Goal: Transaction & Acquisition: Purchase product/service

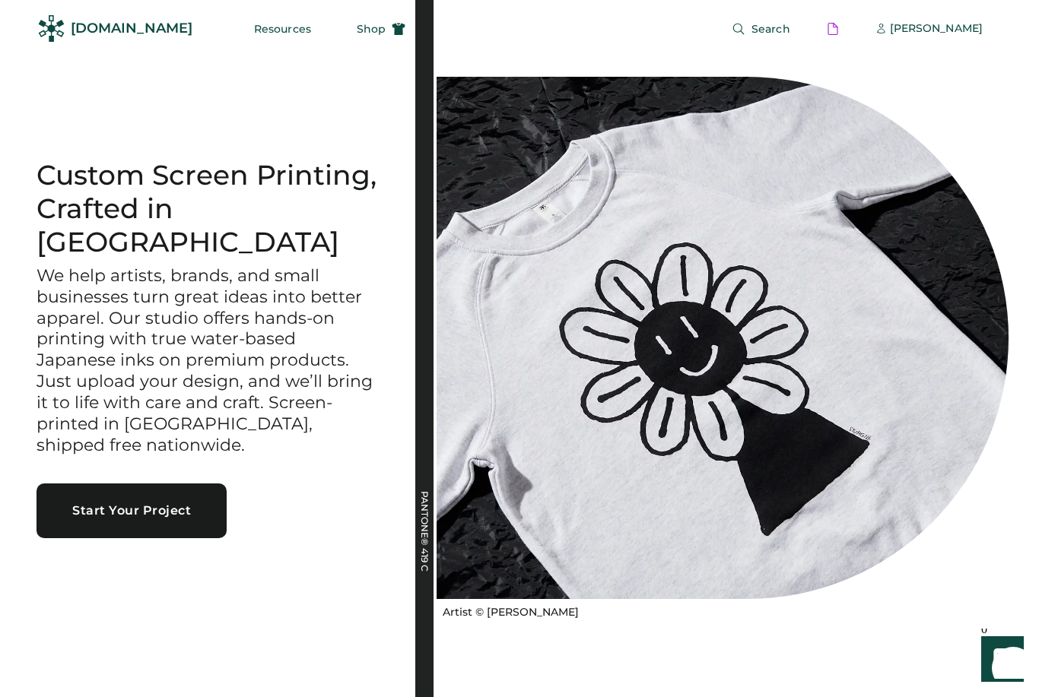
click at [960, 37] on div "[PERSON_NAME]" at bounding box center [936, 29] width 93 height 30
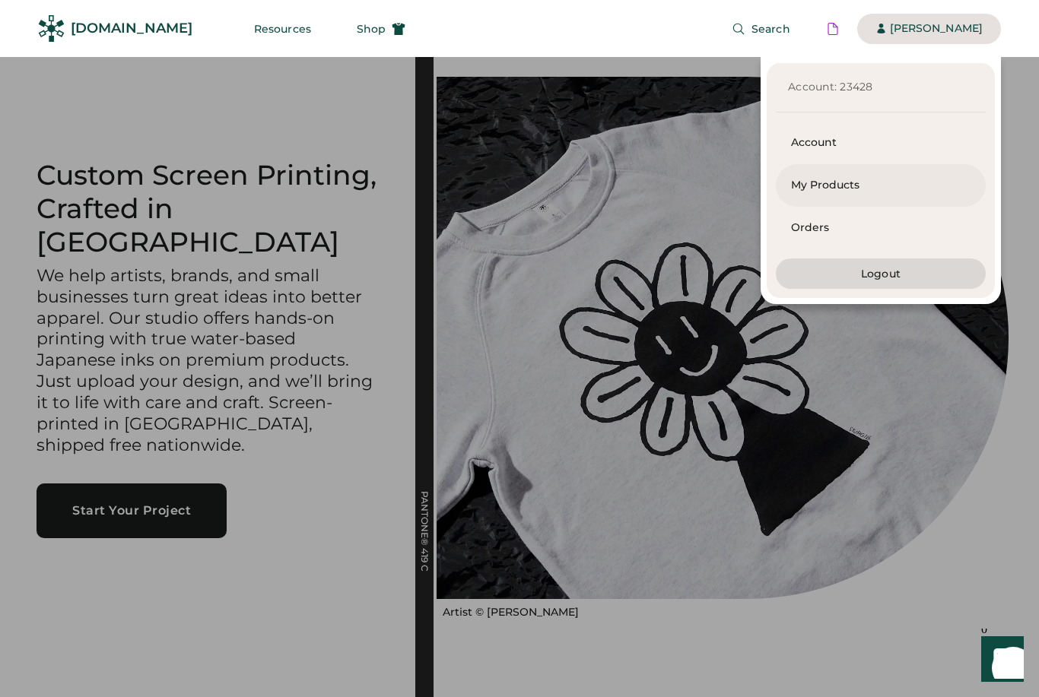
click at [858, 192] on div "My Products" at bounding box center [880, 185] width 179 height 15
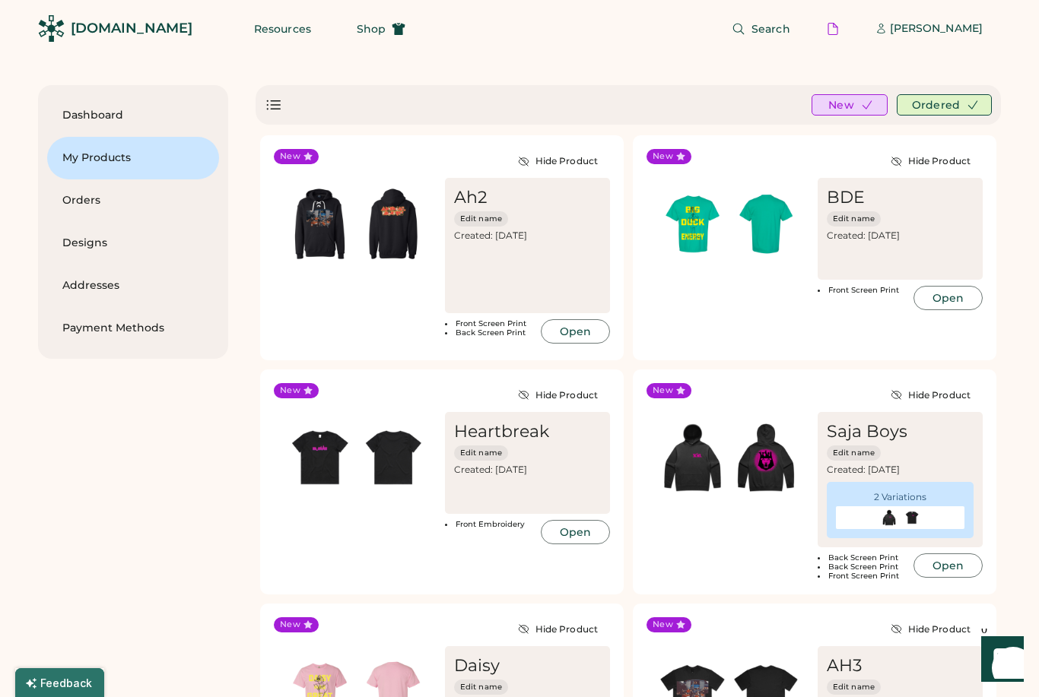
click at [357, 24] on span "Shop" at bounding box center [371, 29] width 29 height 11
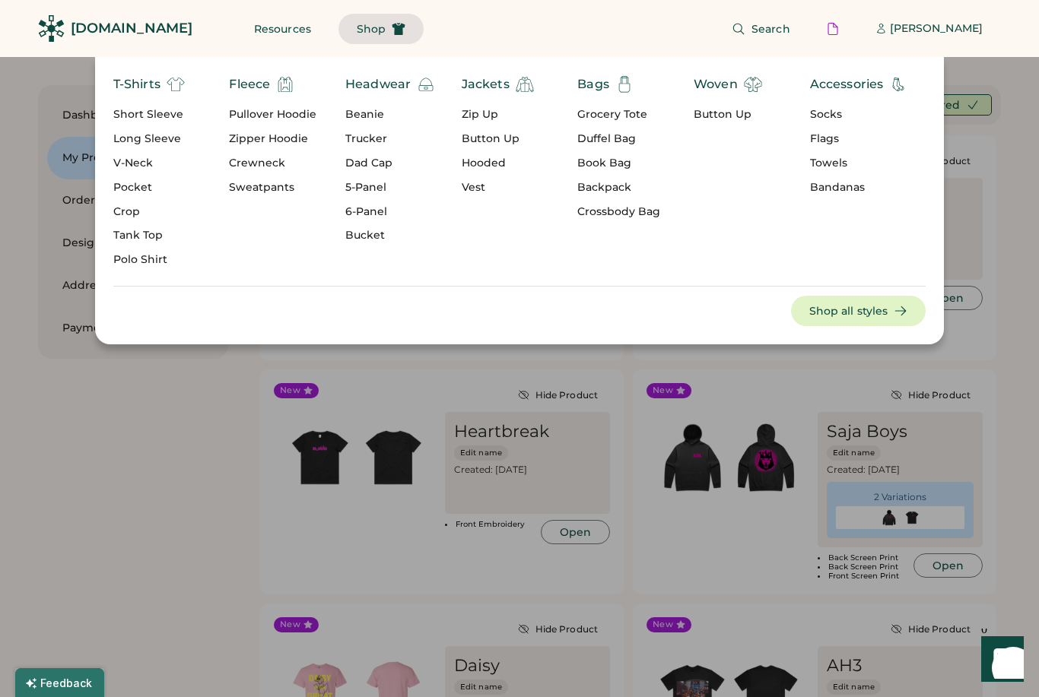
click at [160, 78] on div "T-Shirts" at bounding box center [136, 84] width 47 height 18
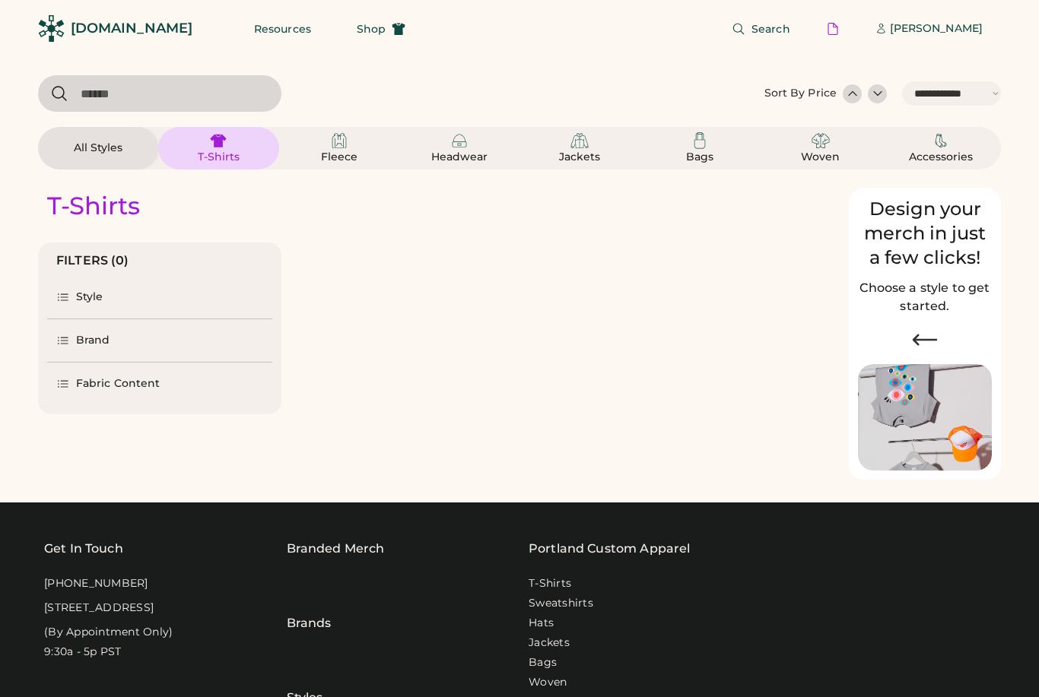
select select "*****"
select select "*"
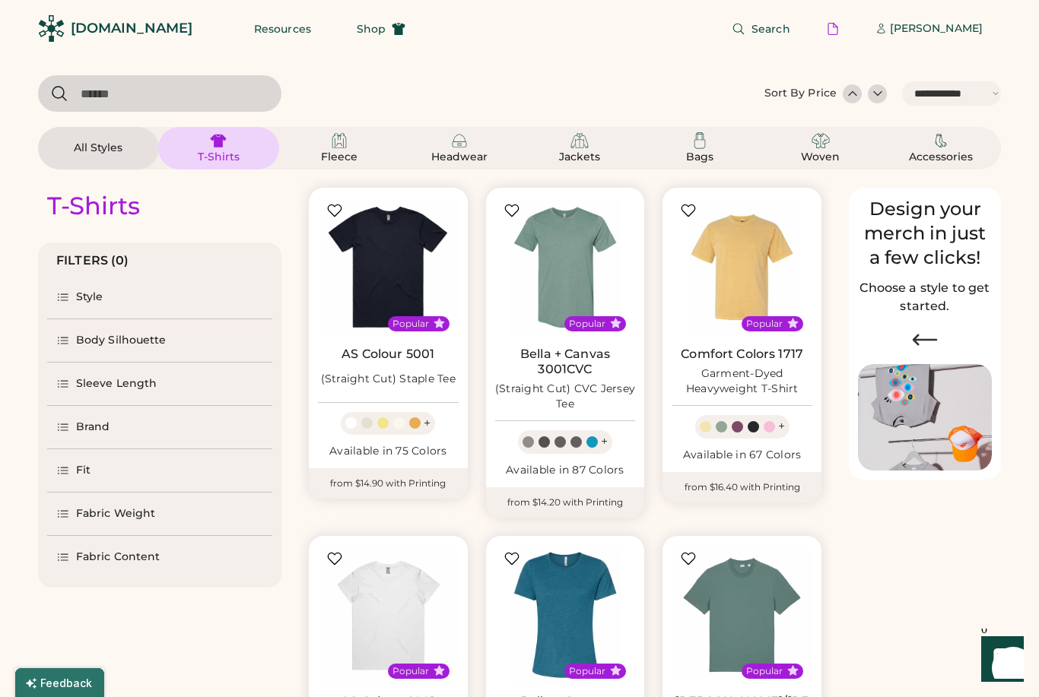
click at [407, 267] on img at bounding box center [388, 267] width 141 height 141
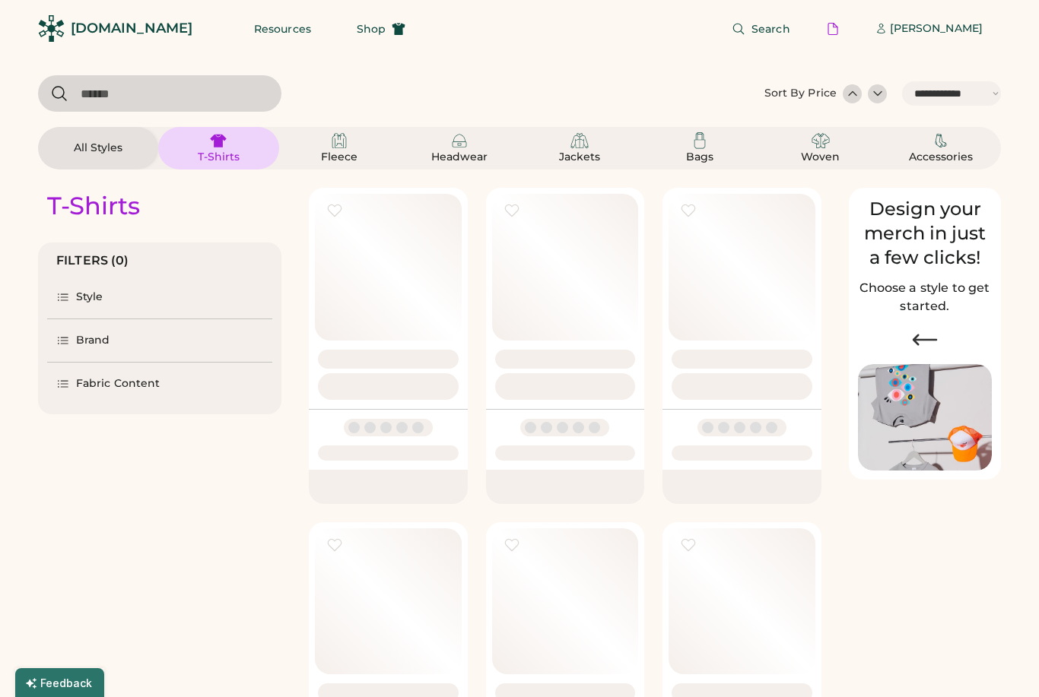
select select "*****"
select select "*"
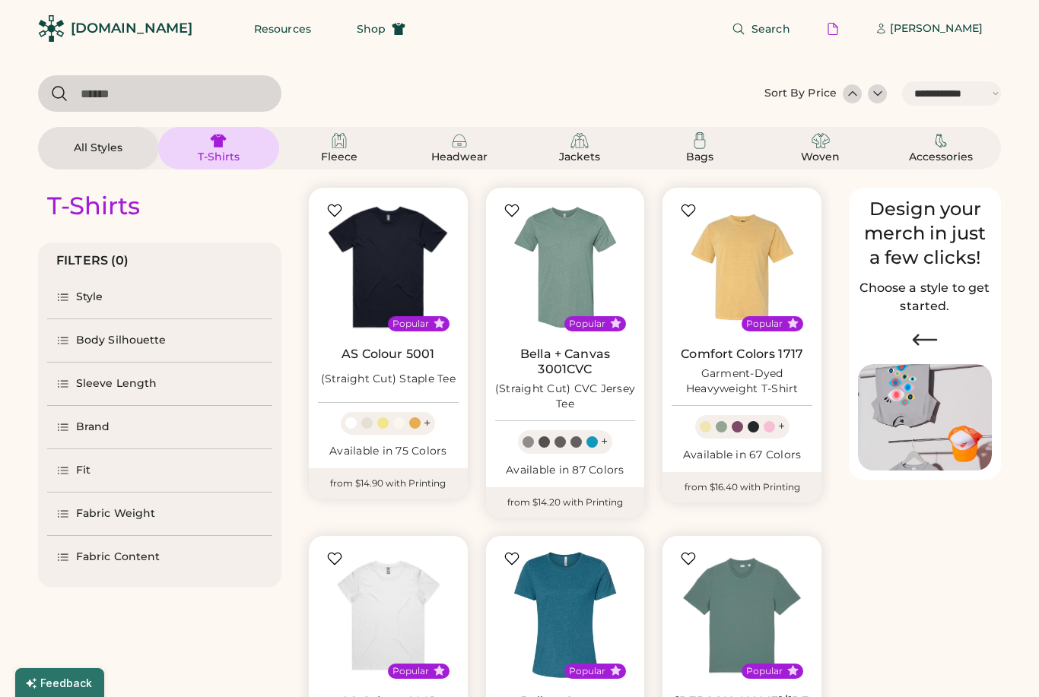
select select "*****"
select select "*"
click at [403, 224] on img at bounding box center [388, 267] width 141 height 141
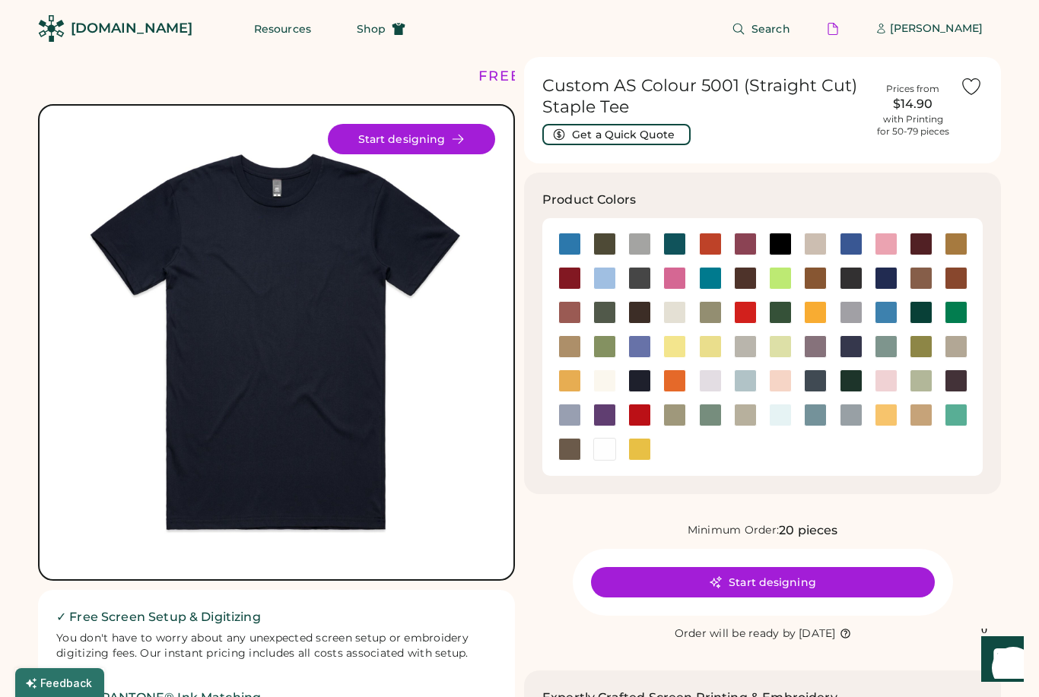
click at [874, 259] on div at bounding box center [885, 244] width 35 height 34
click at [856, 239] on div at bounding box center [851, 244] width 23 height 23
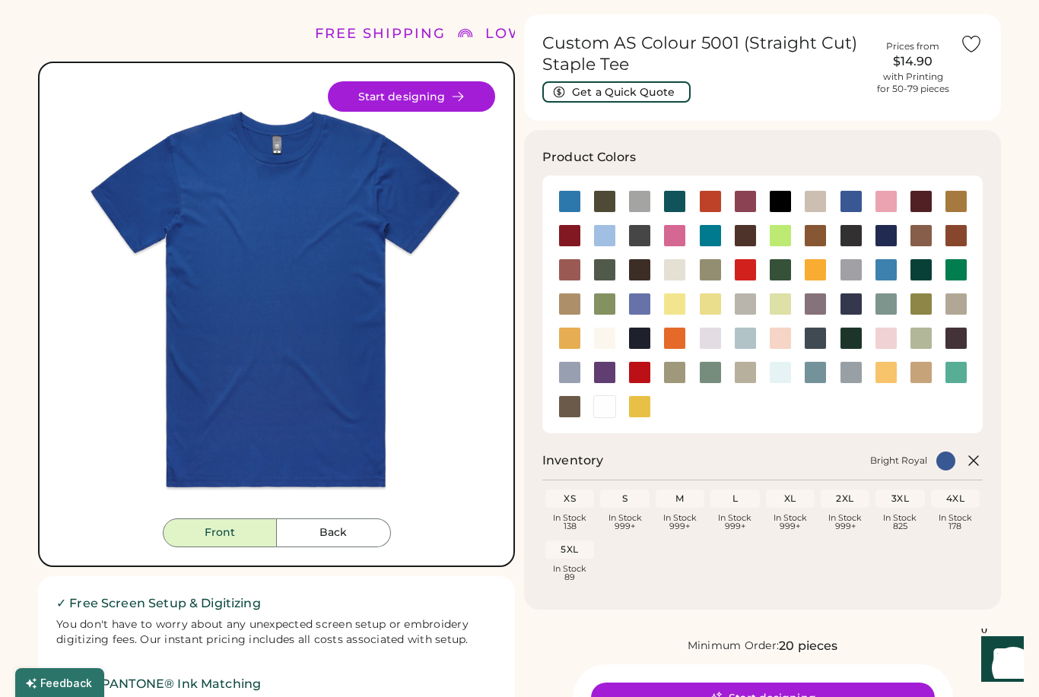
scroll to position [46, 0]
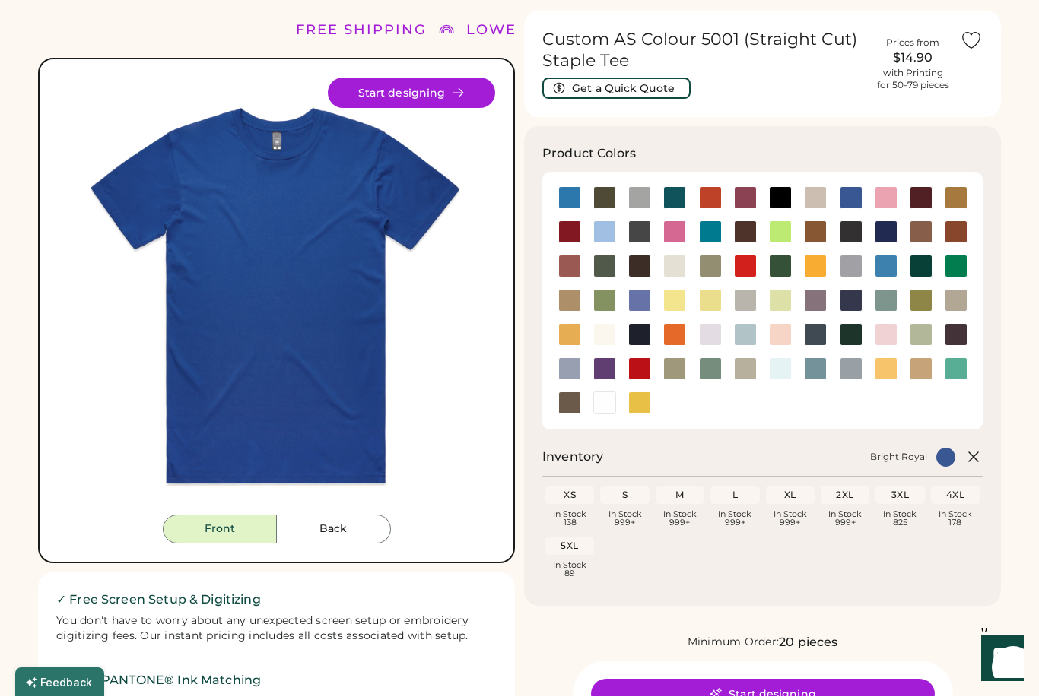
click at [437, 90] on button "Start designing" at bounding box center [411, 93] width 167 height 30
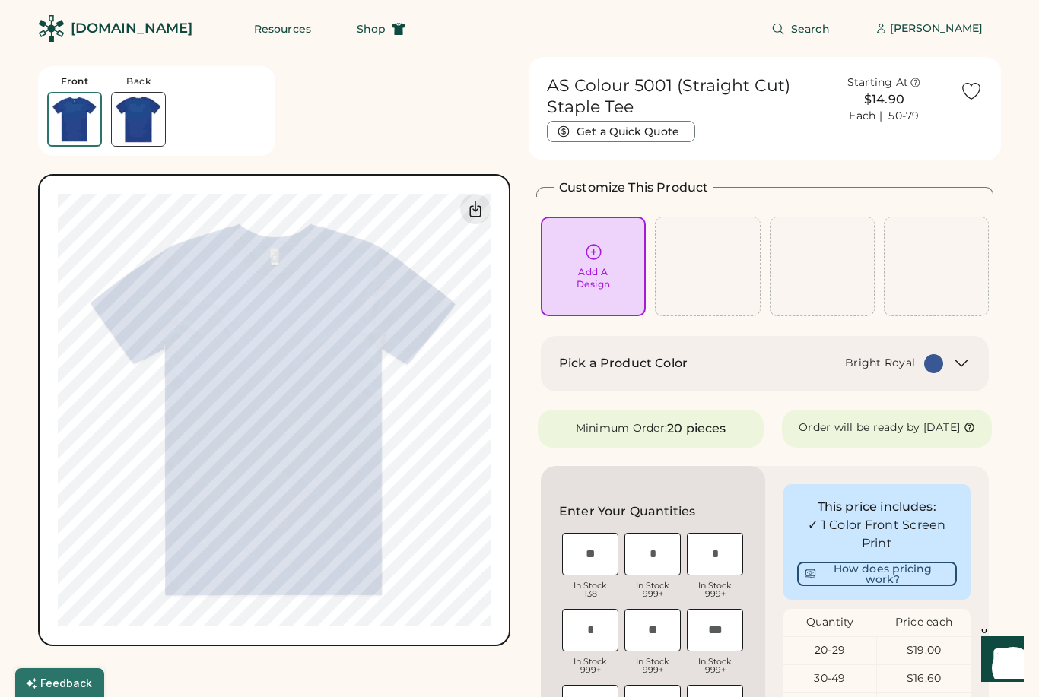
click at [605, 266] on div "Add A Design" at bounding box center [593, 278] width 34 height 24
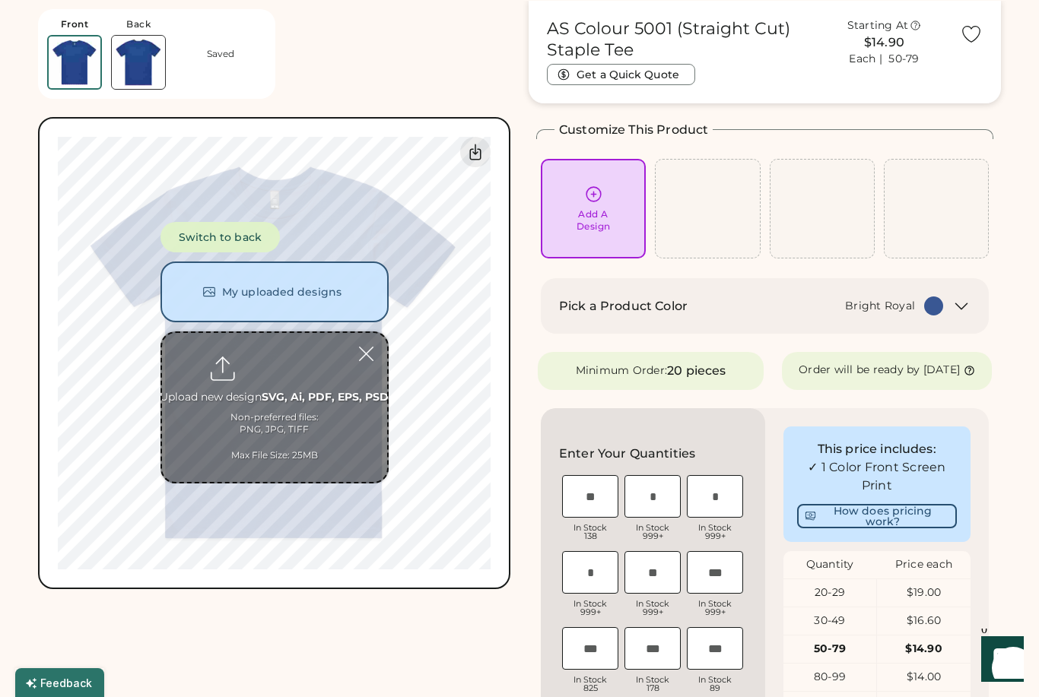
scroll to position [57, 0]
click at [278, 364] on input "file" at bounding box center [274, 407] width 225 height 149
type input "**********"
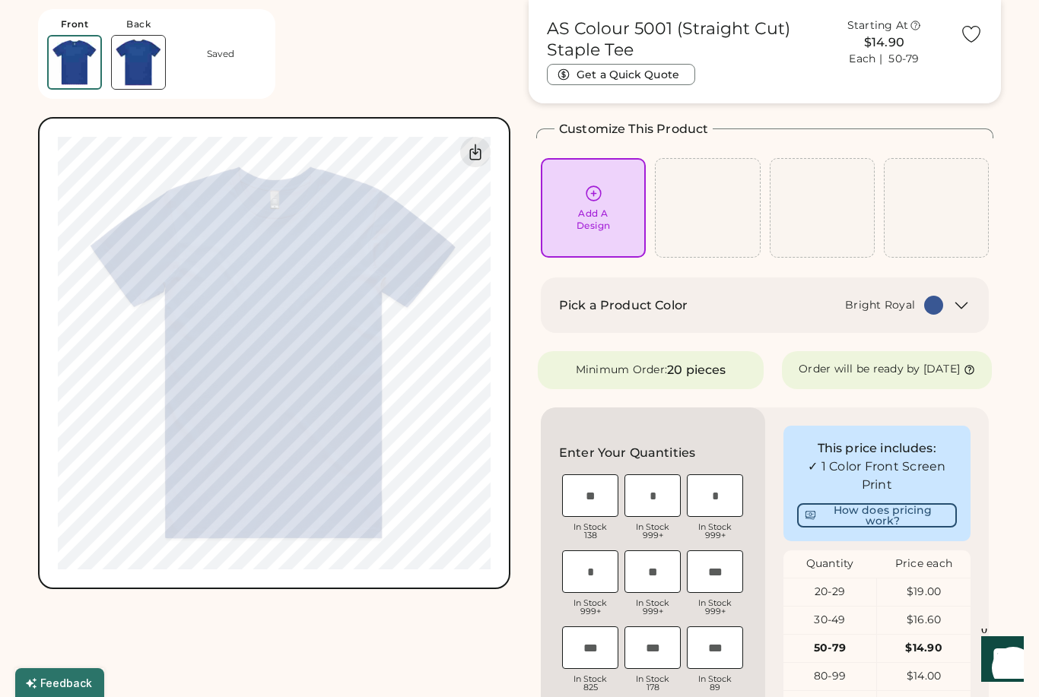
click at [586, 185] on icon at bounding box center [593, 193] width 19 height 19
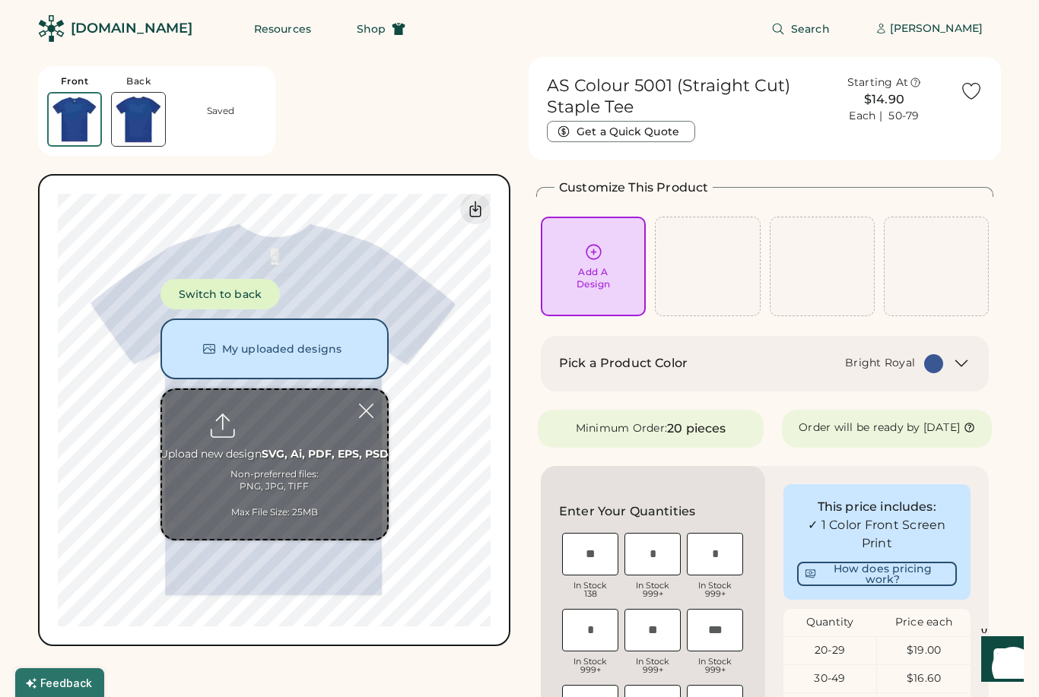
click at [322, 342] on button "My uploaded designs" at bounding box center [274, 349] width 228 height 61
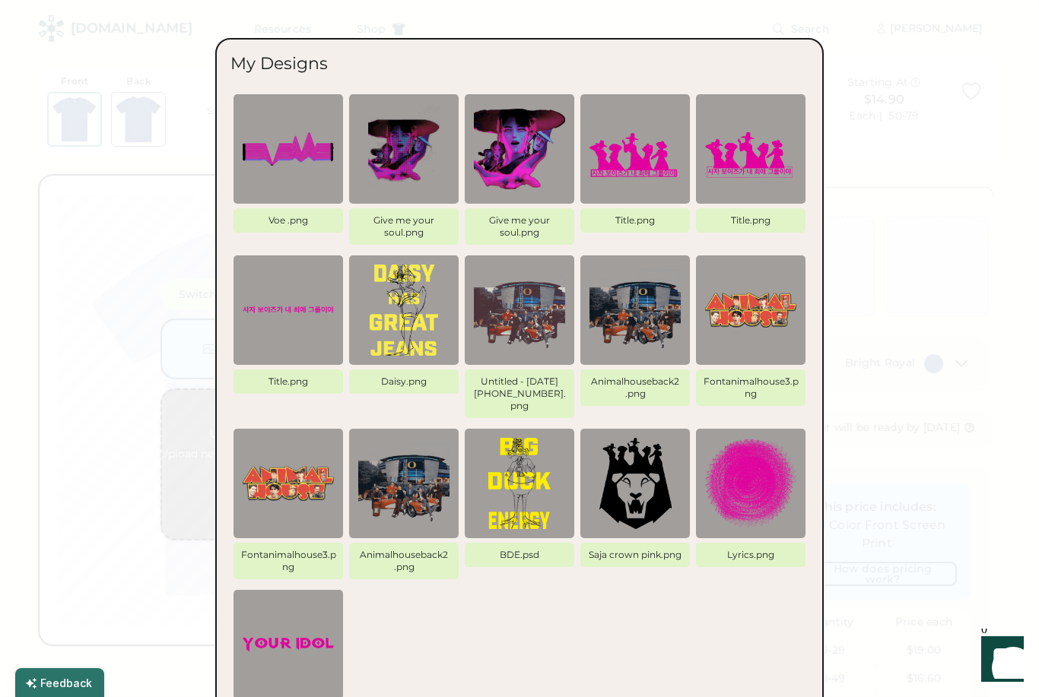
click at [907, 207] on div at bounding box center [519, 348] width 1039 height 697
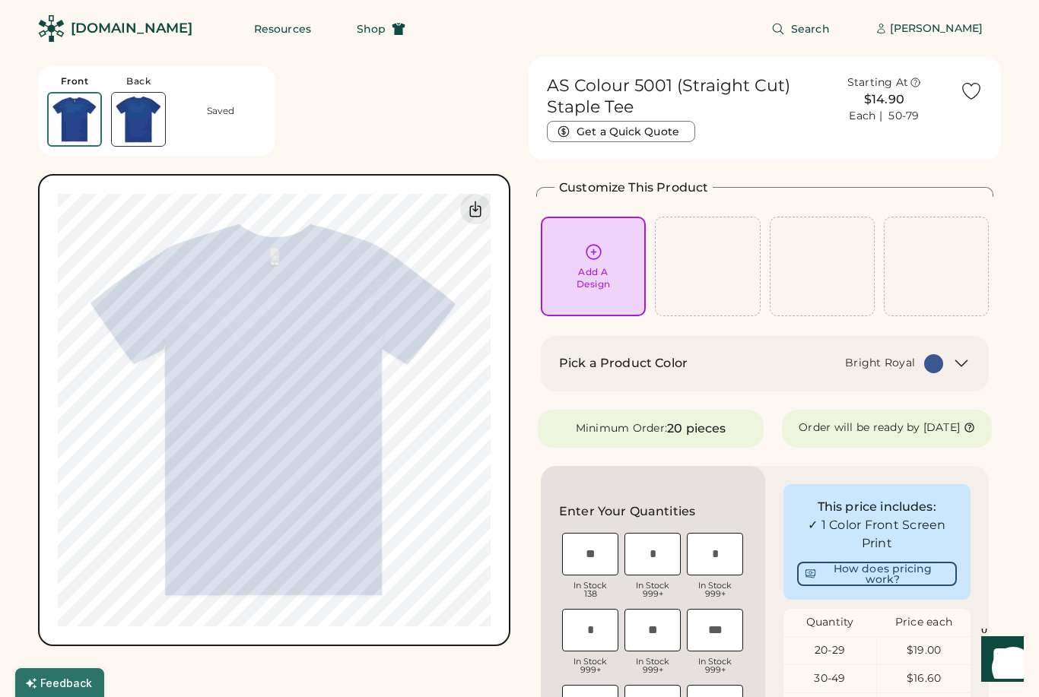
click at [591, 256] on icon at bounding box center [593, 252] width 19 height 19
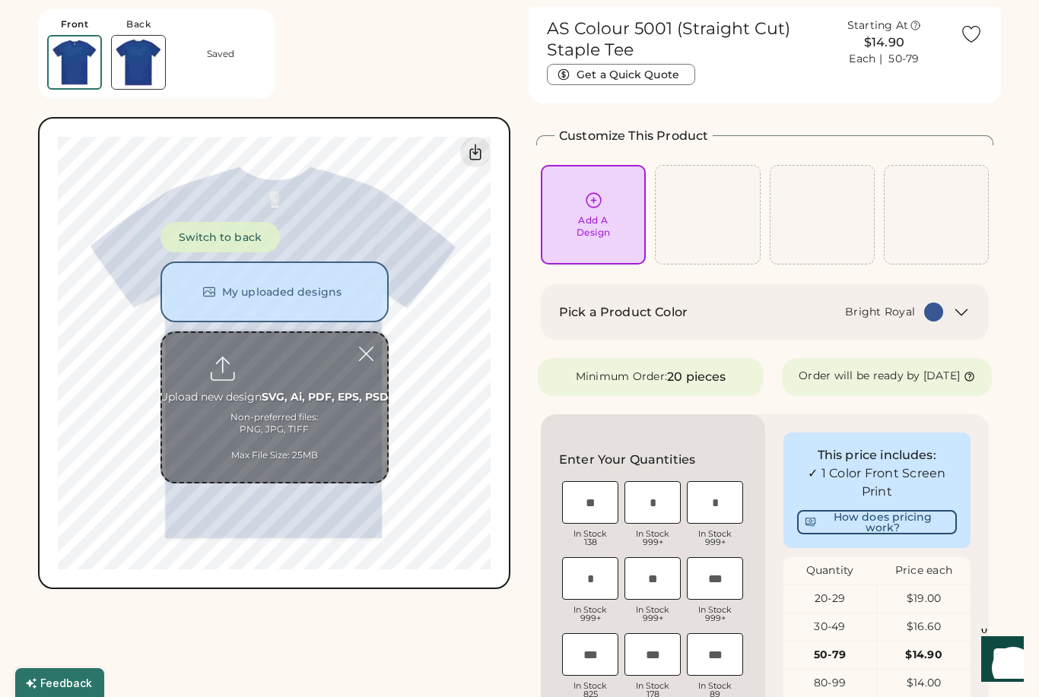
scroll to position [57, 0]
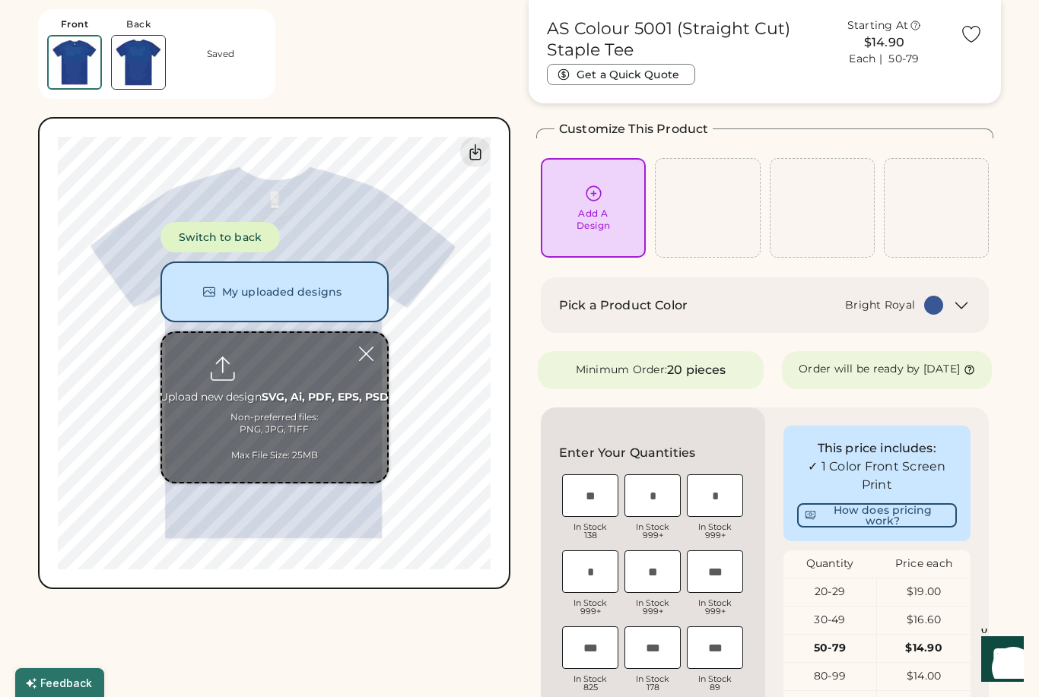
click at [271, 360] on input "file" at bounding box center [274, 407] width 225 height 149
type input "**********"
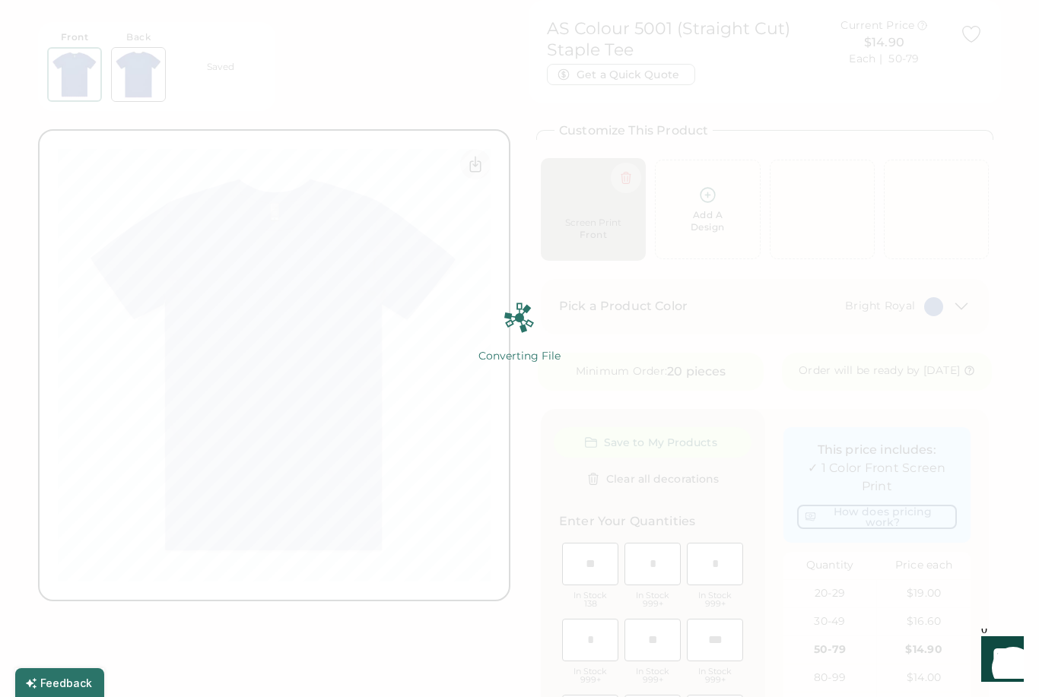
scroll to position [0, 0]
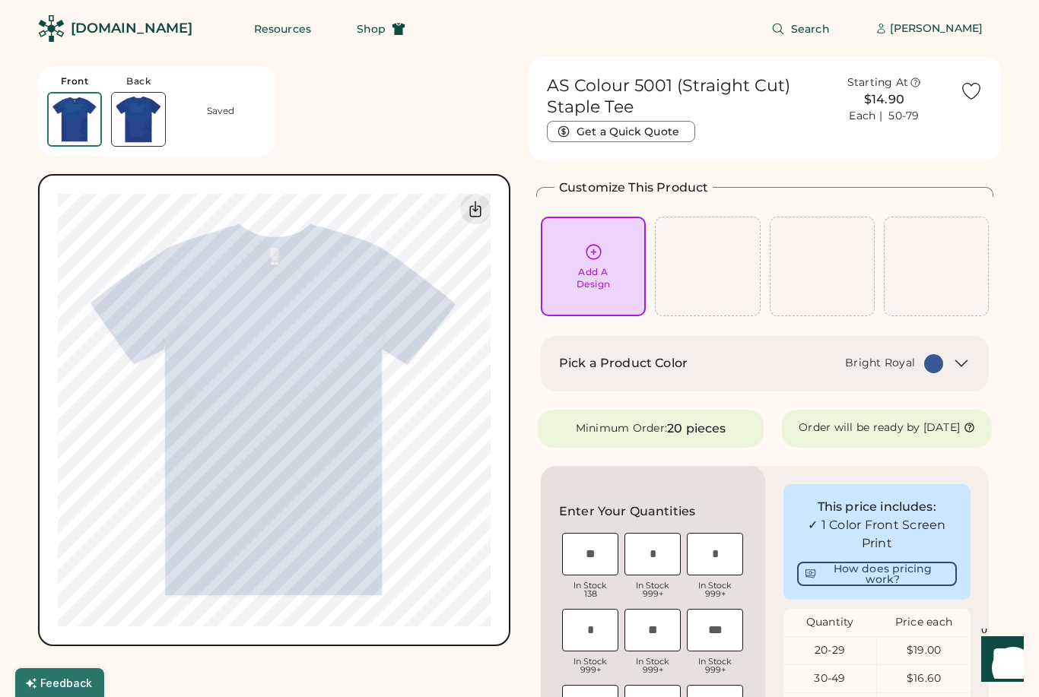
click at [599, 268] on div "Add A Design" at bounding box center [593, 278] width 34 height 24
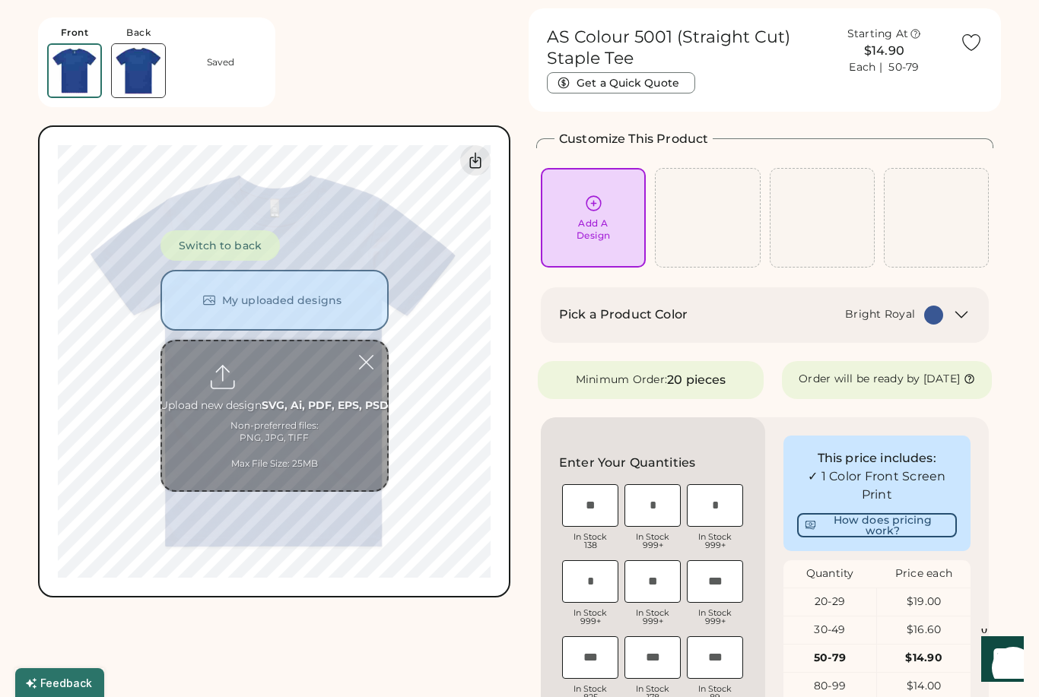
scroll to position [57, 0]
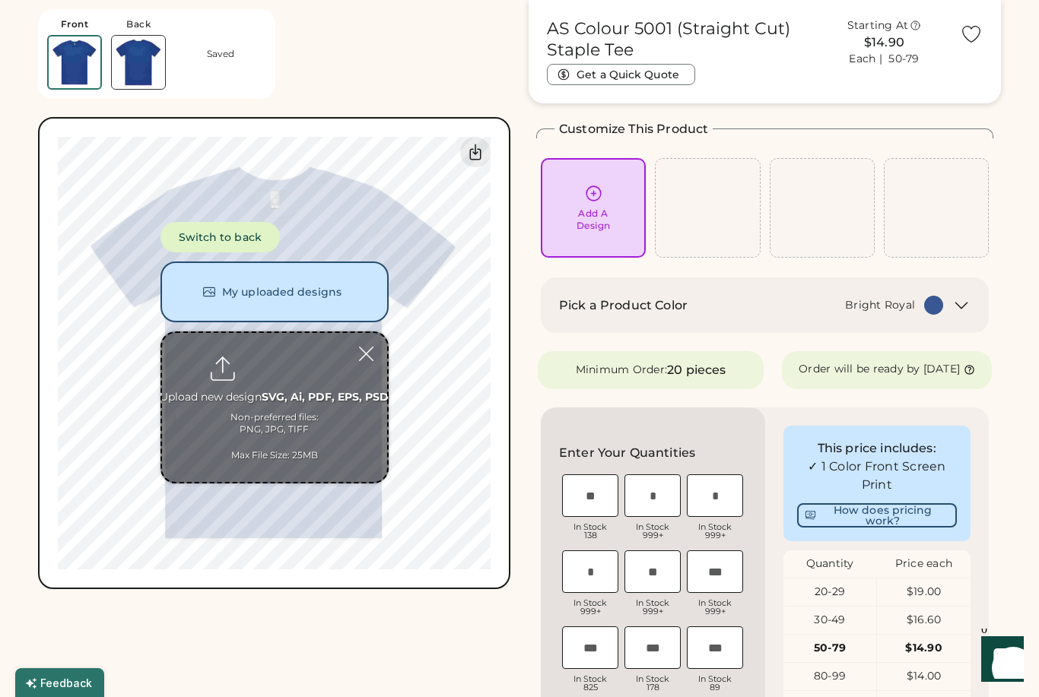
click at [280, 380] on input "file" at bounding box center [274, 407] width 225 height 149
type input "**********"
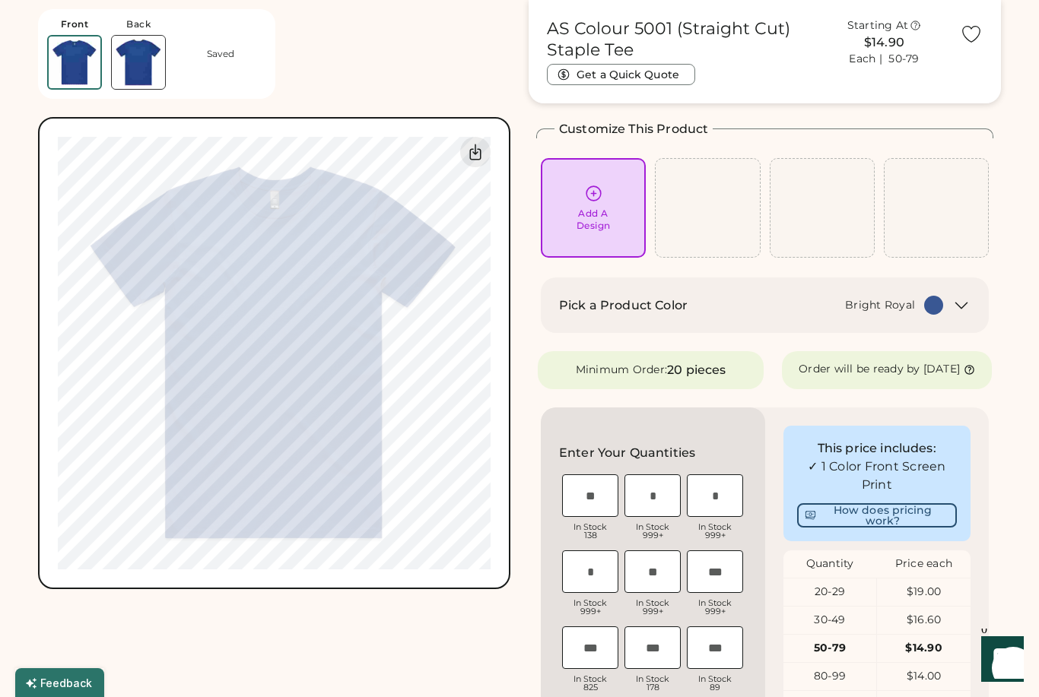
click at [594, 195] on icon at bounding box center [593, 193] width 14 height 14
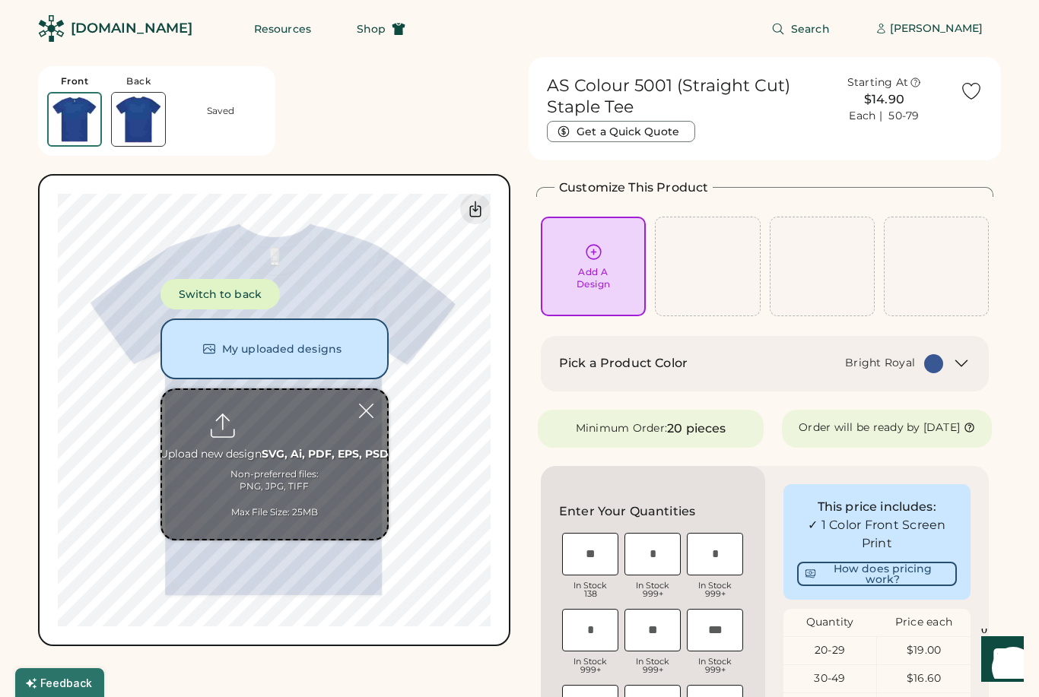
click at [282, 424] on input "file" at bounding box center [274, 464] width 225 height 149
click at [338, 336] on button "My uploaded designs" at bounding box center [274, 349] width 228 height 61
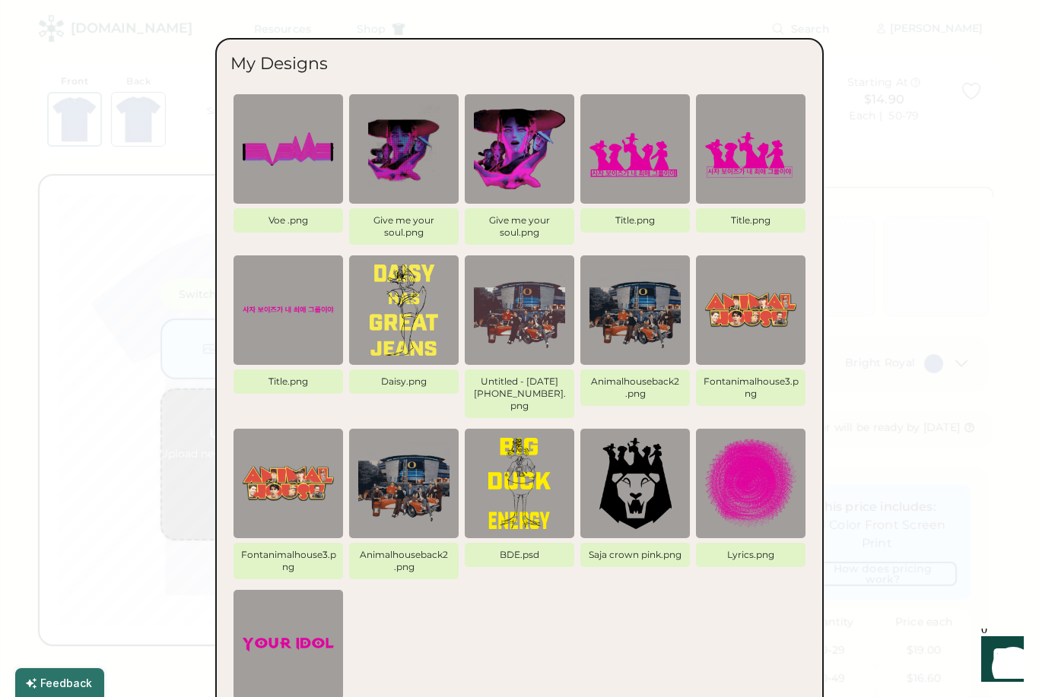
click at [909, 123] on div at bounding box center [519, 348] width 1039 height 697
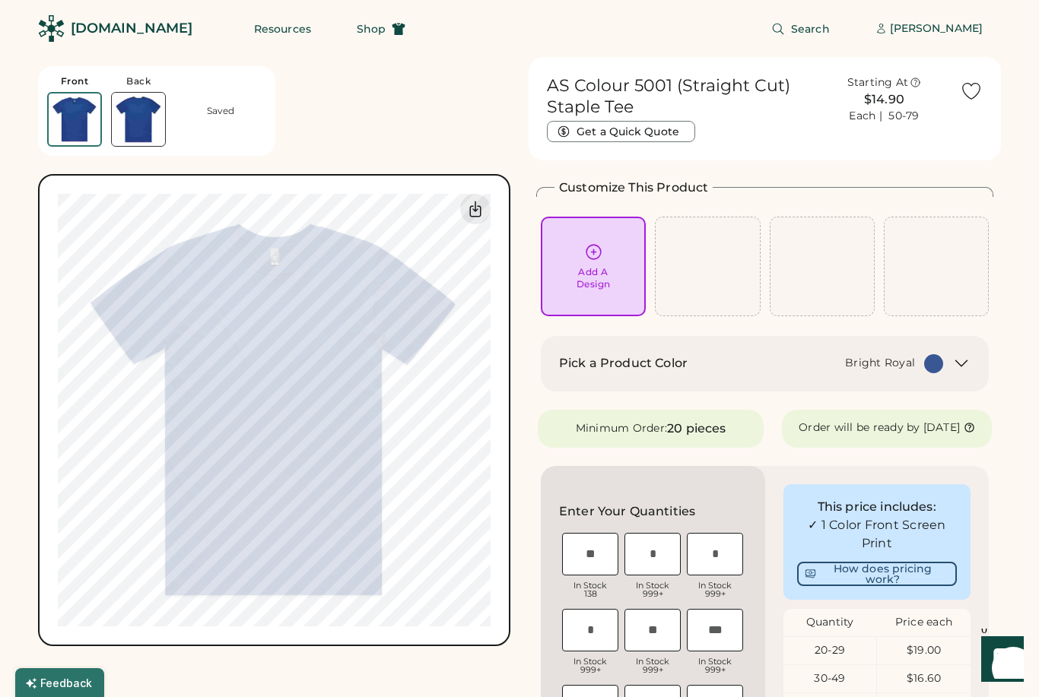
click at [607, 248] on div "Add A Design" at bounding box center [593, 267] width 84 height 48
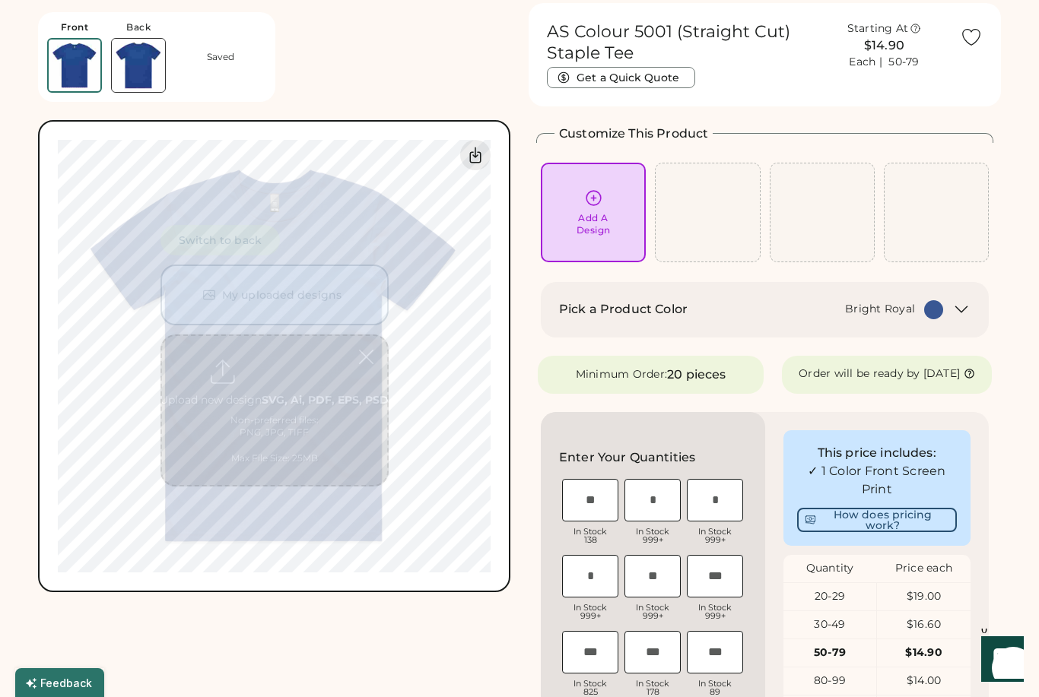
scroll to position [57, 0]
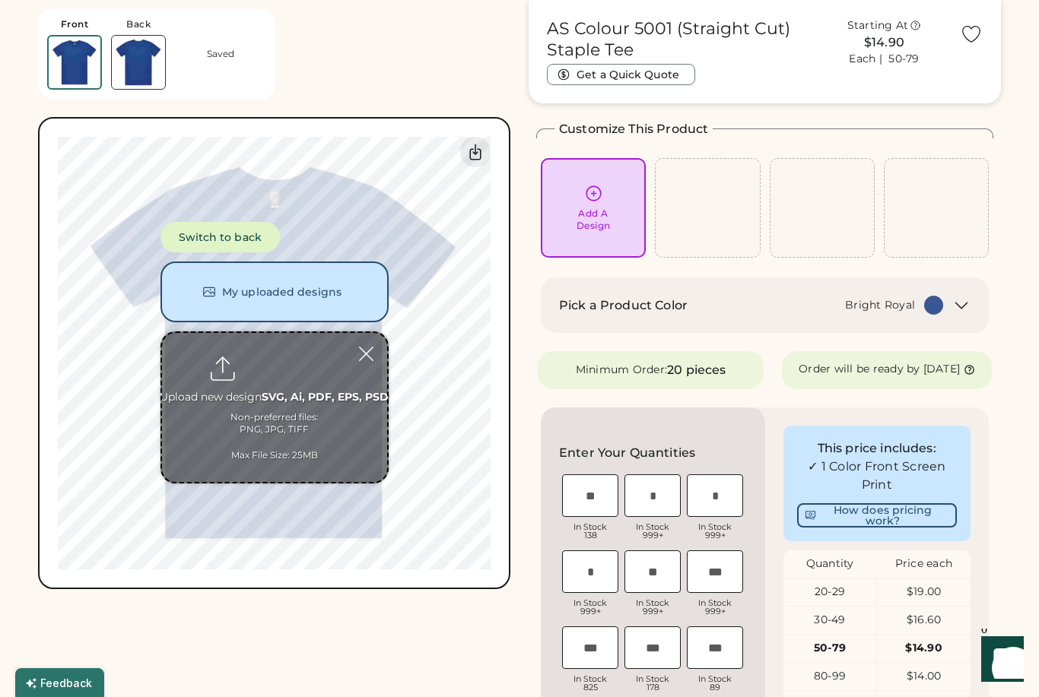
click at [286, 364] on input "file" at bounding box center [274, 407] width 225 height 149
type input "**********"
